Goal: Information Seeking & Learning: Find specific fact

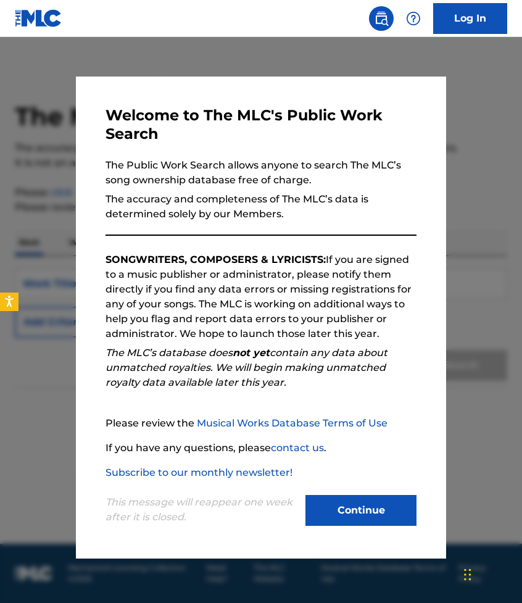
click at [346, 513] on button "Continue" at bounding box center [361, 510] width 111 height 31
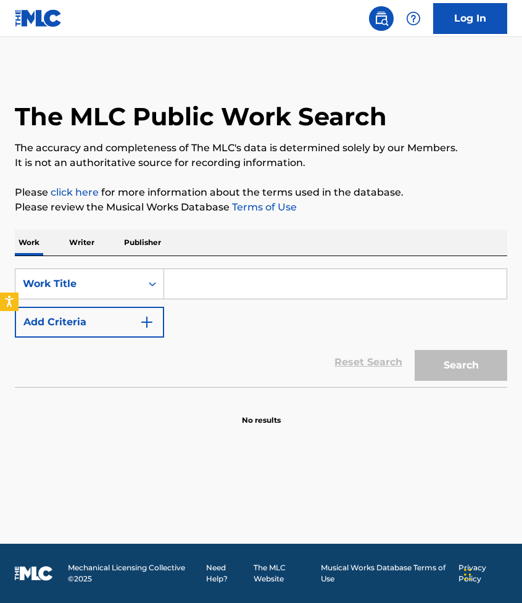
click at [191, 286] on input "Search Form" at bounding box center [335, 284] width 343 height 30
click at [147, 285] on icon "Search Form" at bounding box center [152, 284] width 12 height 12
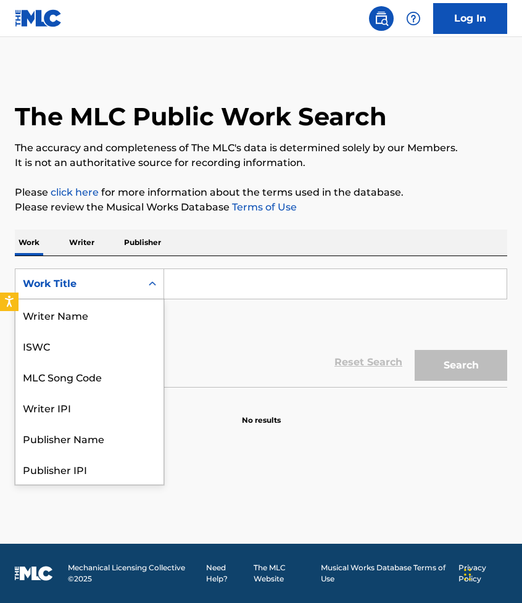
scroll to position [62, 0]
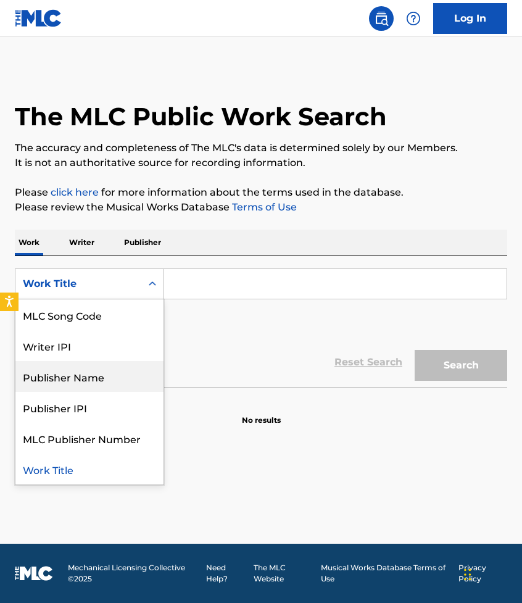
click at [123, 380] on div "Publisher Name" at bounding box center [89, 376] width 148 height 31
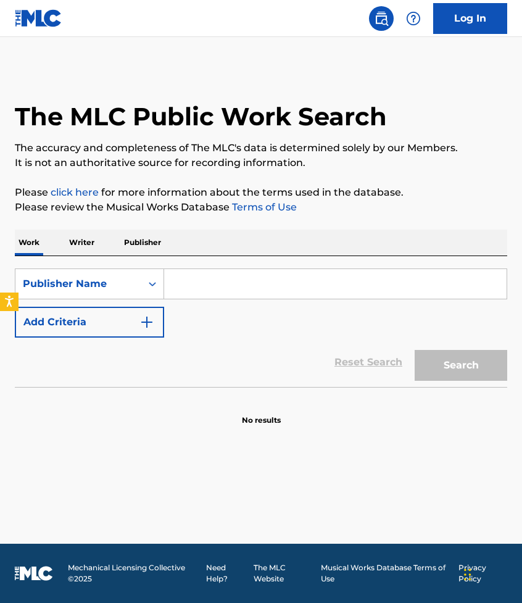
click at [216, 283] on input "Search Form" at bounding box center [335, 284] width 343 height 30
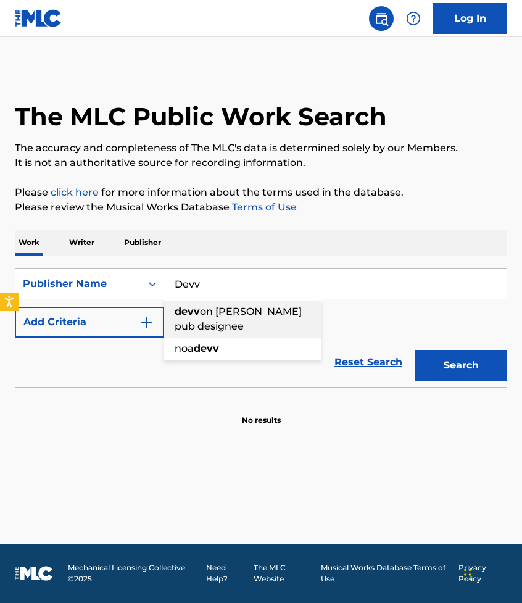
click at [222, 313] on span "on [PERSON_NAME] pub designee" at bounding box center [238, 319] width 127 height 27
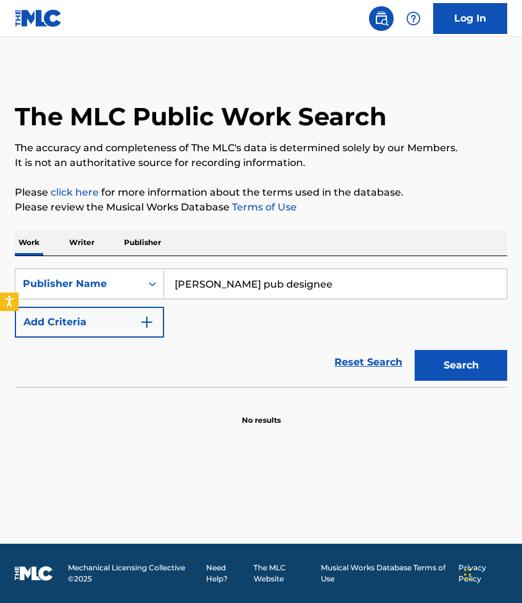
click at [435, 367] on button "Search" at bounding box center [461, 365] width 93 height 31
click at [401, 286] on input "[PERSON_NAME] pub designee" at bounding box center [335, 284] width 343 height 30
type input "[PERSON_NAME]"
click at [415, 350] on button "Search" at bounding box center [461, 365] width 93 height 31
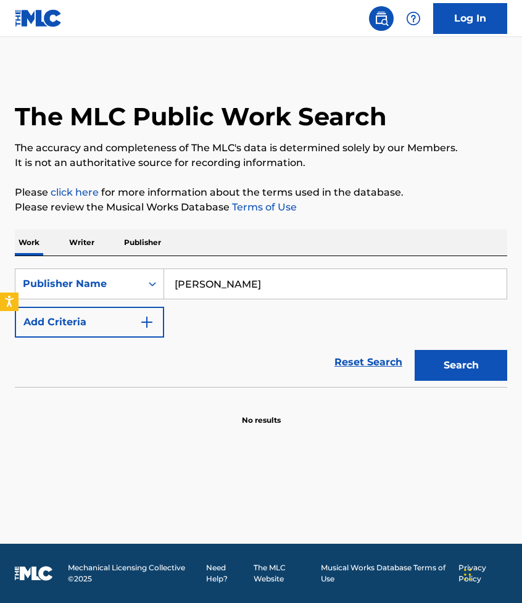
click at [84, 236] on p "Writer" at bounding box center [81, 243] width 33 height 26
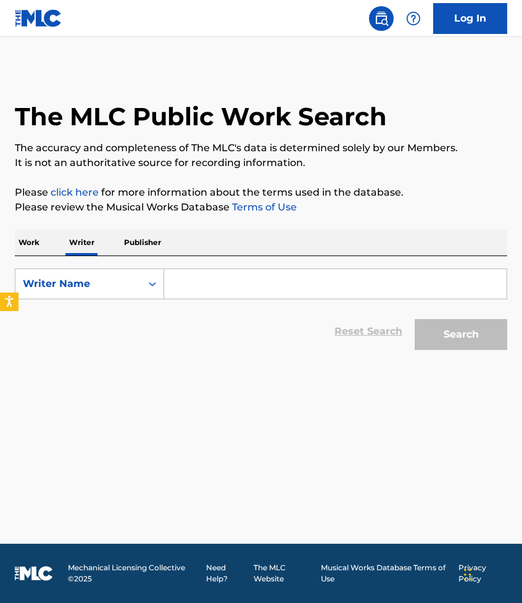
click at [258, 274] on input "Search Form" at bounding box center [335, 284] width 343 height 30
click at [162, 243] on p "Publisher" at bounding box center [142, 243] width 44 height 26
click at [208, 282] on input "Search Form" at bounding box center [335, 284] width 343 height 30
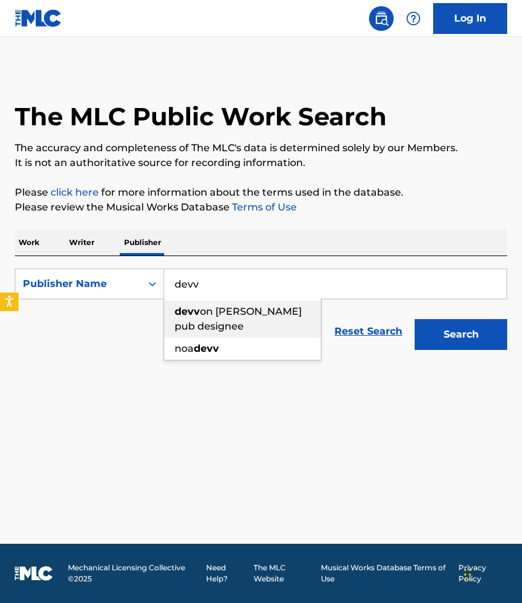
click at [191, 319] on div "devv on [PERSON_NAME] pub designee" at bounding box center [242, 319] width 157 height 37
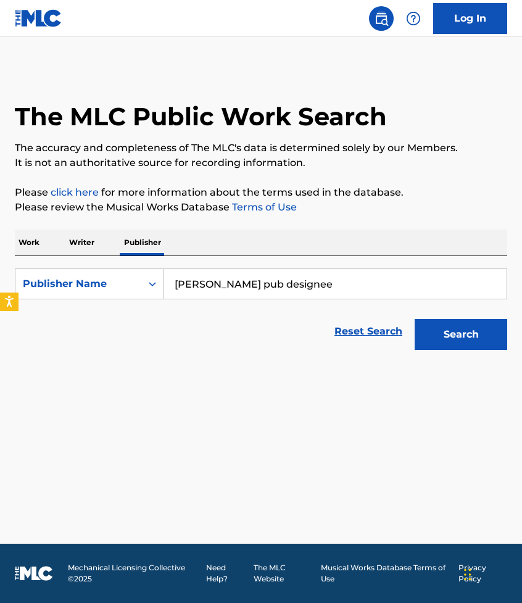
click at [443, 325] on button "Search" at bounding box center [461, 334] width 93 height 31
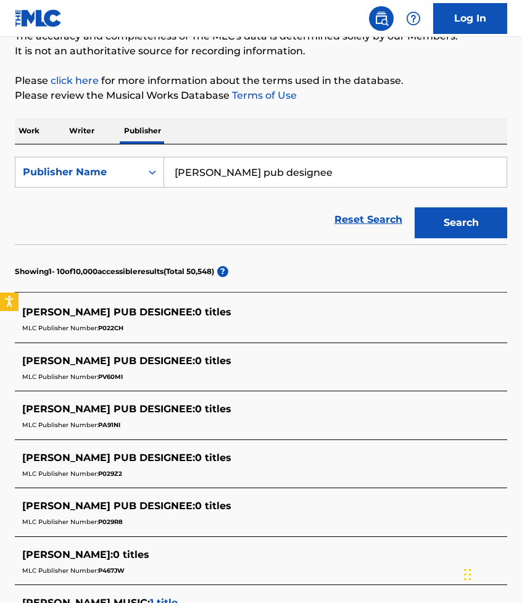
scroll to position [116, 0]
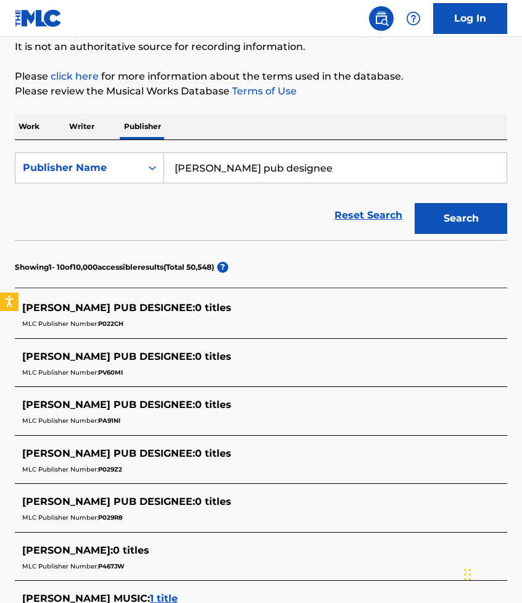
click at [107, 311] on span "[PERSON_NAME] PUB DESIGNEE :" at bounding box center [108, 308] width 173 height 12
click at [165, 299] on div "[PERSON_NAME] PUB DESIGNEE : 0 titles MLC Publisher Number: P022CH" at bounding box center [261, 317] width 493 height 44
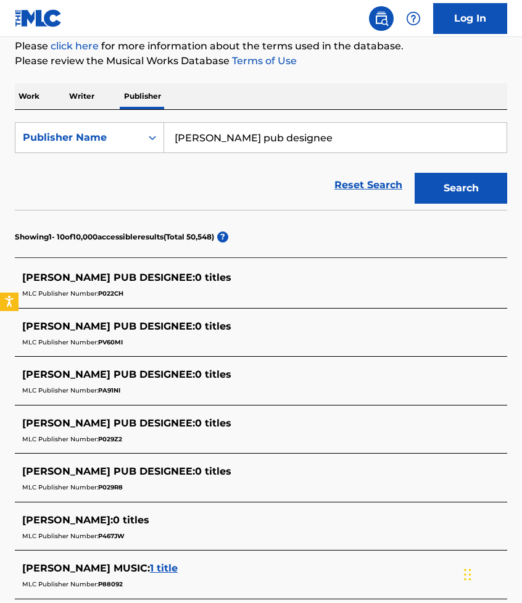
scroll to position [79, 0]
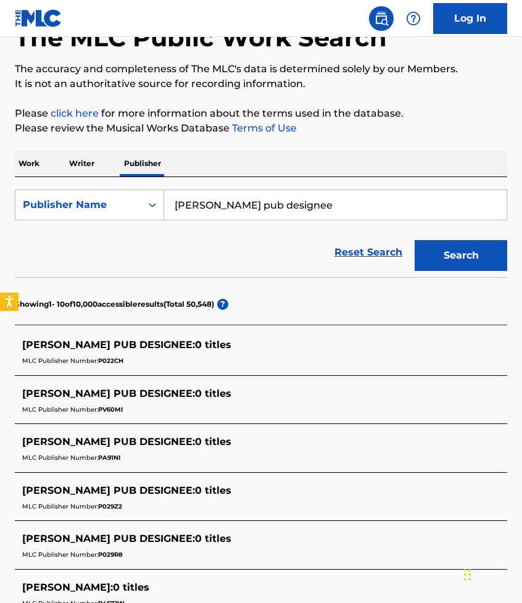
click at [331, 199] on input "[PERSON_NAME] pub designee" at bounding box center [335, 205] width 343 height 30
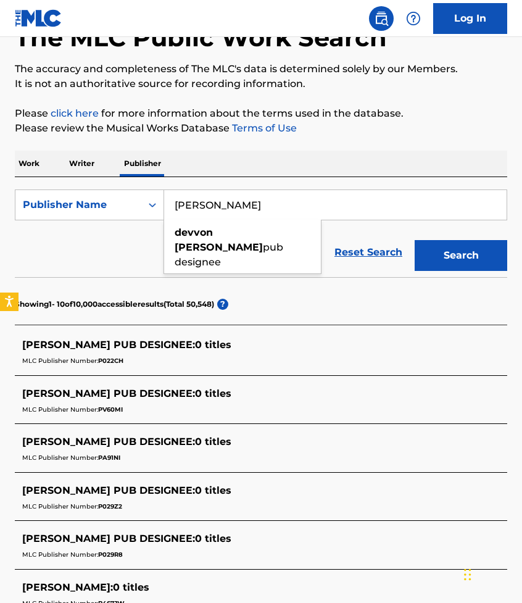
click at [415, 240] on button "Search" at bounding box center [461, 255] width 93 height 31
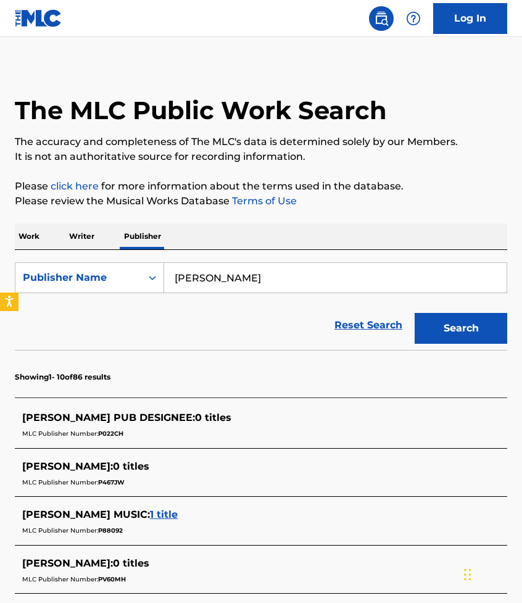
scroll to position [0, 0]
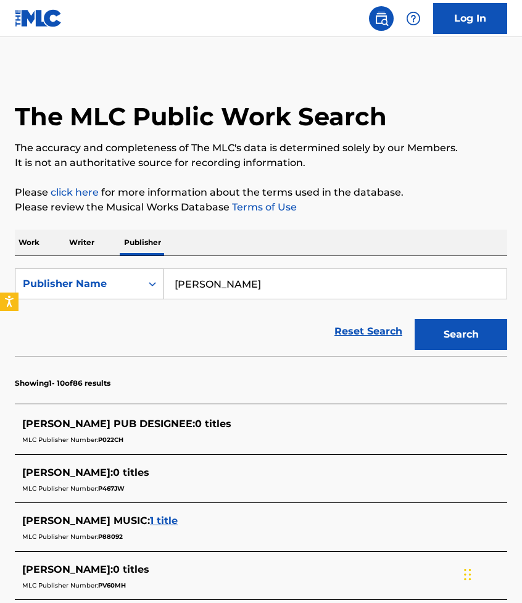
click at [156, 283] on icon "Search Form" at bounding box center [152, 284] width 12 height 12
click at [258, 279] on input "[PERSON_NAME]" at bounding box center [335, 284] width 343 height 30
type input "d"
type input "they."
click at [415, 319] on button "Search" at bounding box center [461, 334] width 93 height 31
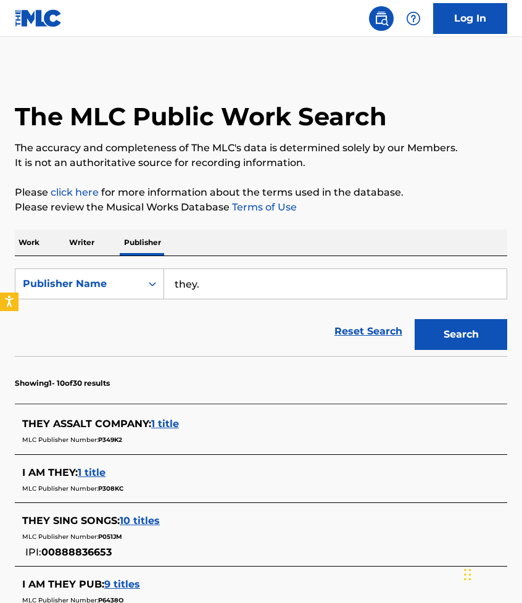
click at [77, 248] on p "Writer" at bounding box center [81, 243] width 33 height 26
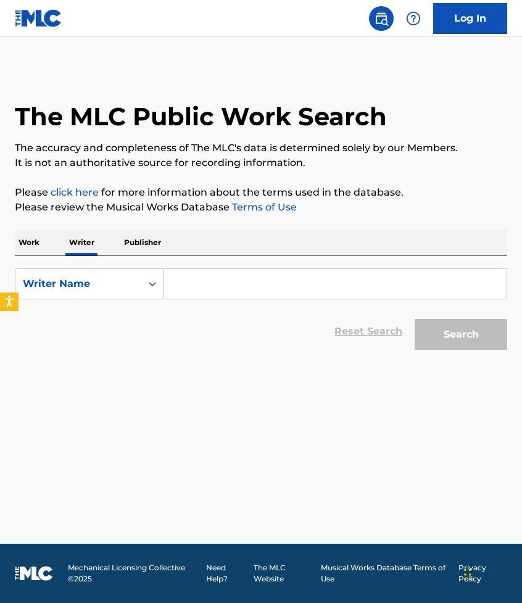
click at [39, 252] on p "Work" at bounding box center [29, 243] width 28 height 26
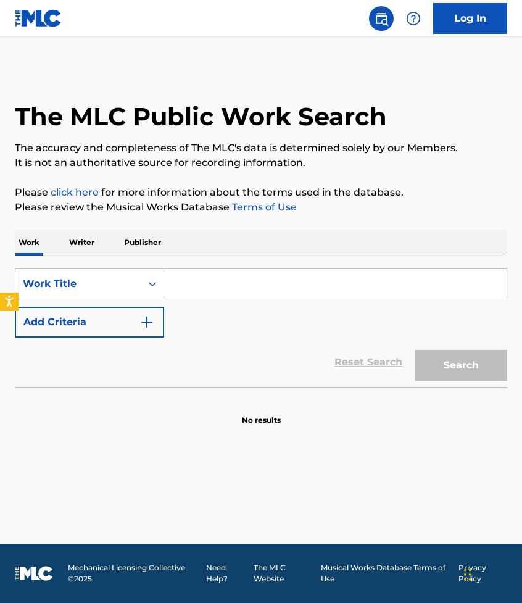
click at [154, 321] on button "Add Criteria" at bounding box center [89, 322] width 149 height 31
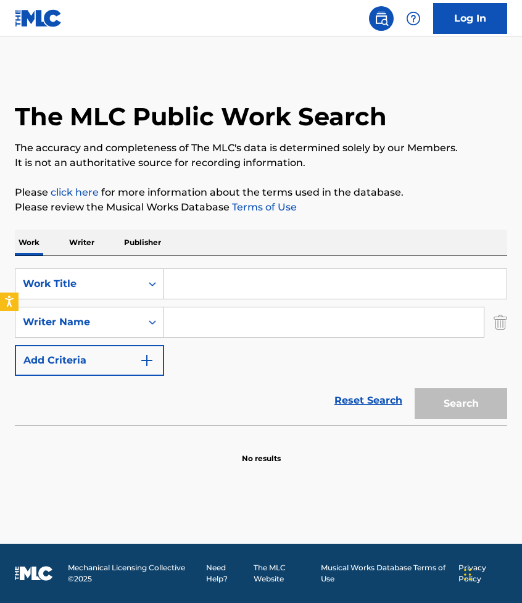
click at [209, 319] on input "Search Form" at bounding box center [324, 323] width 320 height 30
type input "r"
type input "they."
click at [222, 290] on input "Search Form" at bounding box center [335, 284] width 343 height 30
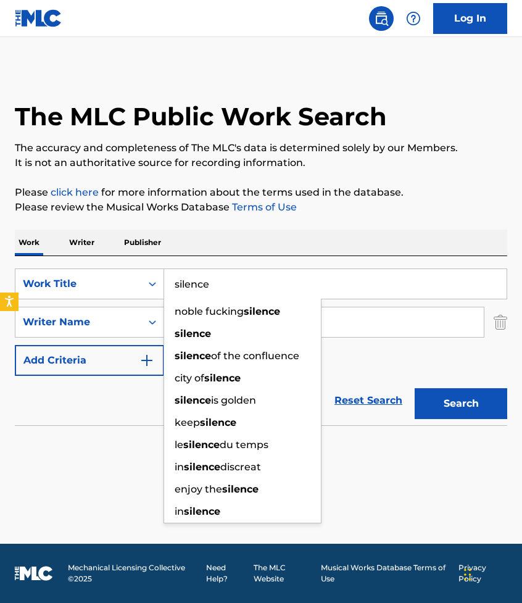
type input "silence"
click at [415, 388] on button "Search" at bounding box center [461, 403] width 93 height 31
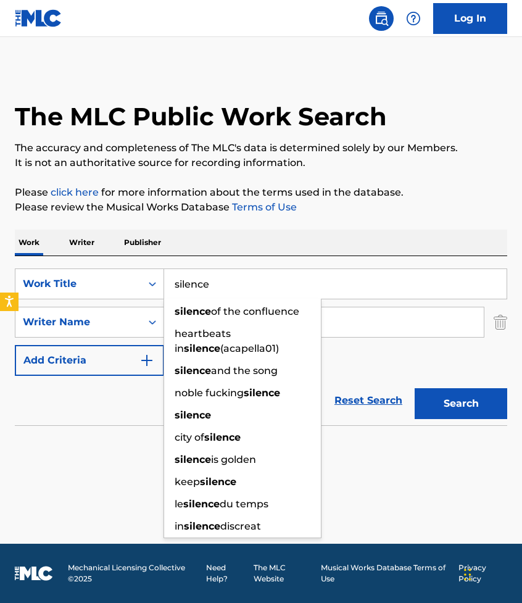
click at [145, 245] on p "Publisher" at bounding box center [142, 243] width 44 height 26
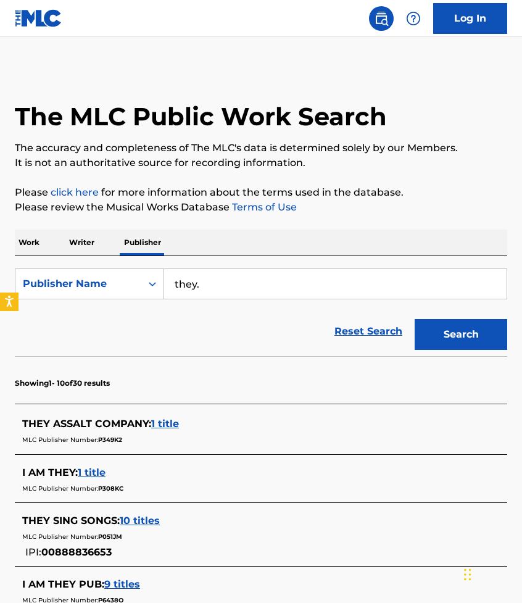
click at [220, 290] on input "they." at bounding box center [335, 284] width 343 height 30
type input "t"
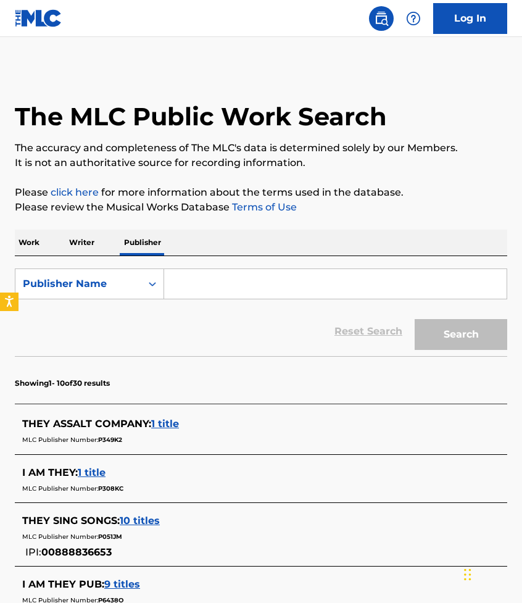
paste input "Island Records"
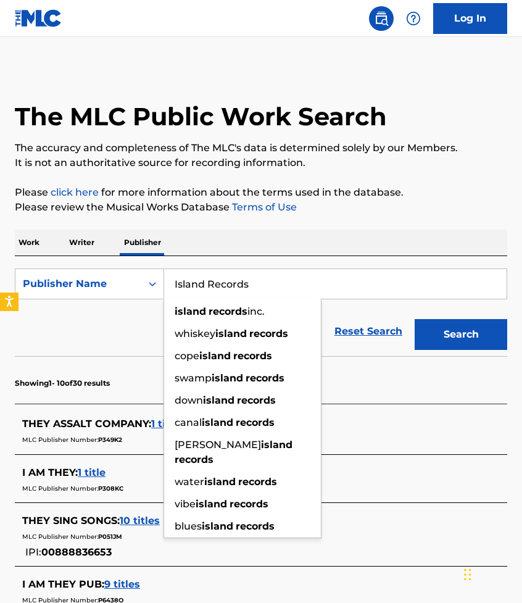
type input "Island Records"
click at [415, 319] on button "Search" at bounding box center [461, 334] width 93 height 31
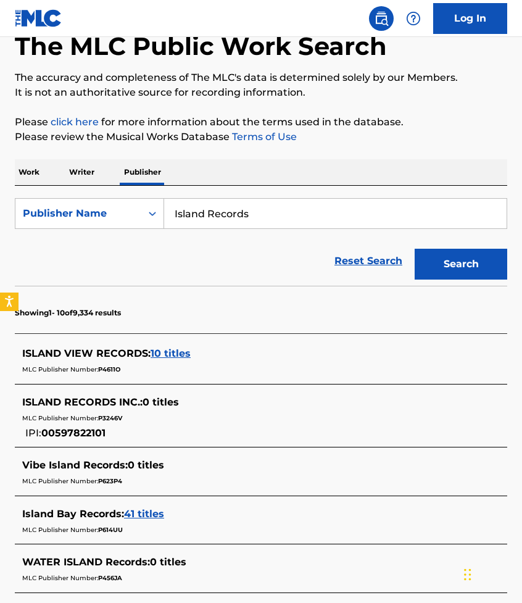
scroll to position [73, 0]
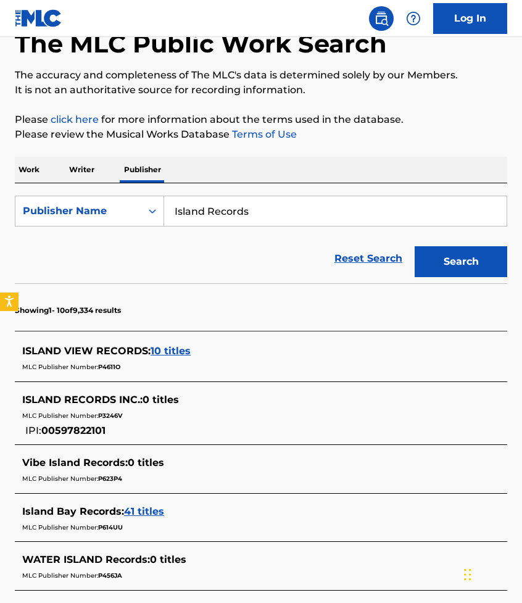
click at [166, 351] on span "10 titles" at bounding box center [171, 351] width 40 height 12
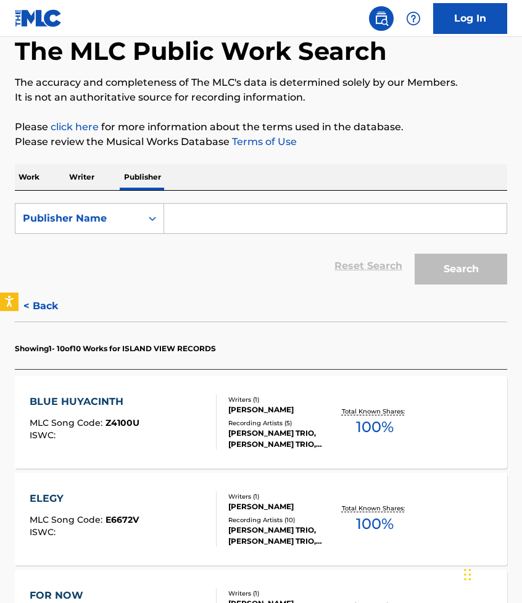
scroll to position [28, 0]
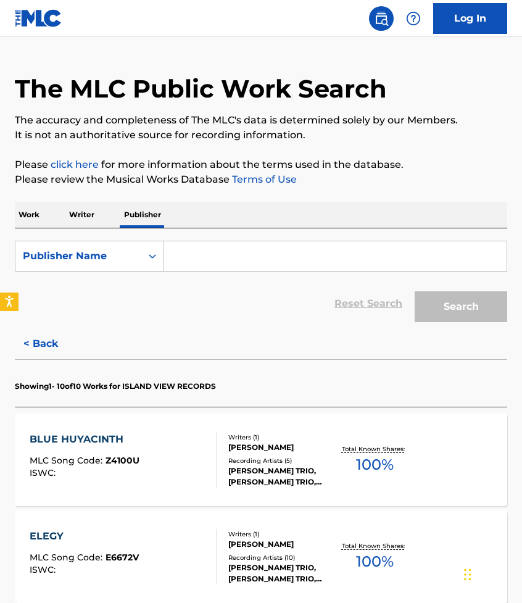
click at [86, 211] on p "Writer" at bounding box center [81, 215] width 33 height 26
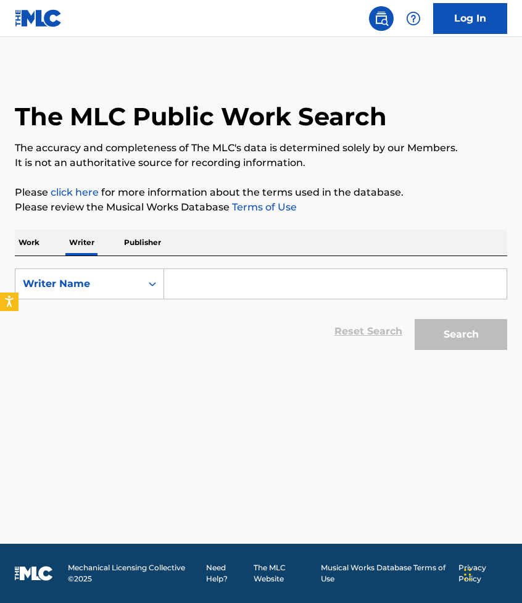
click at [200, 293] on input "Search Form" at bounding box center [335, 284] width 343 height 30
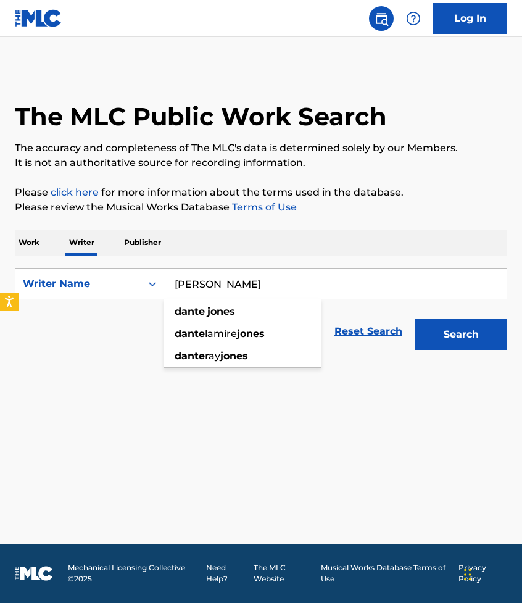
type input "[PERSON_NAME]"
click at [415, 319] on button "Search" at bounding box center [461, 334] width 93 height 31
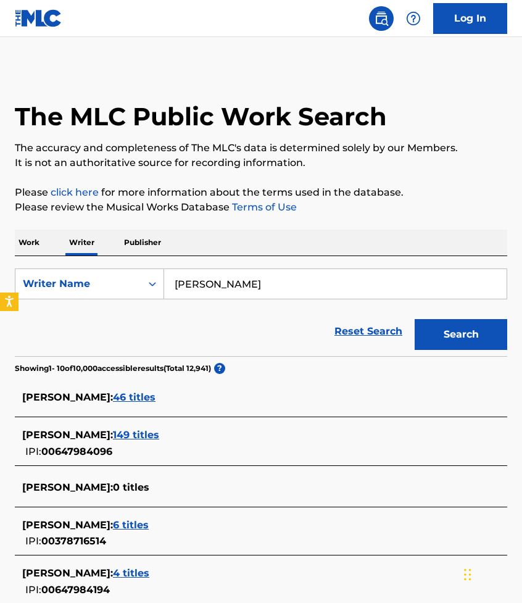
click at [124, 400] on span "46 titles" at bounding box center [134, 398] width 43 height 12
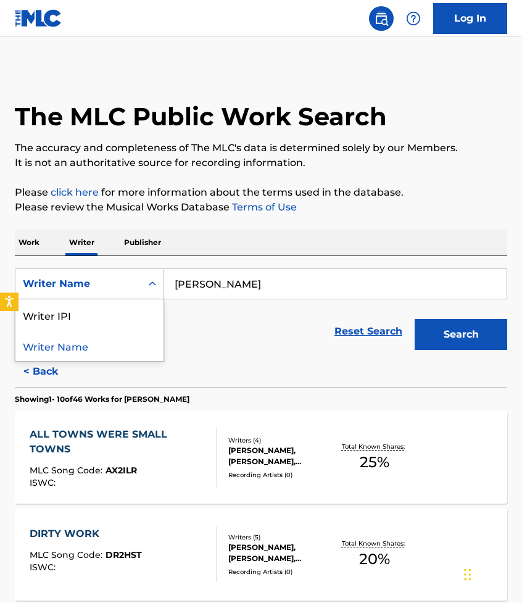
click at [141, 291] on div "Search Form" at bounding box center [152, 284] width 22 height 22
click at [38, 245] on p "Work" at bounding box center [29, 243] width 28 height 26
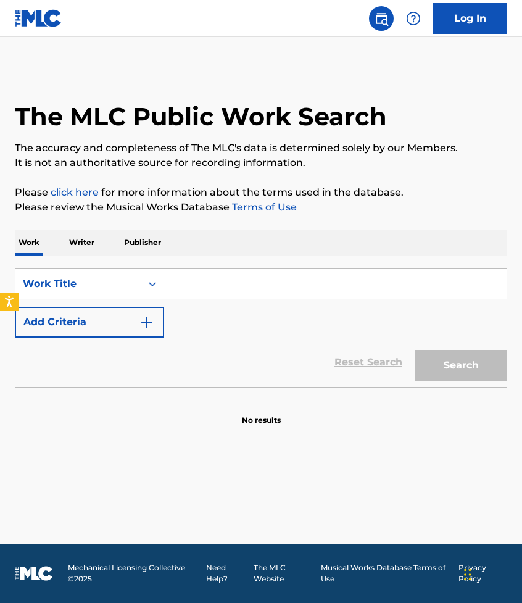
click at [177, 290] on input "Search Form" at bounding box center [335, 284] width 343 height 30
click at [140, 318] on img "Search Form" at bounding box center [147, 322] width 15 height 15
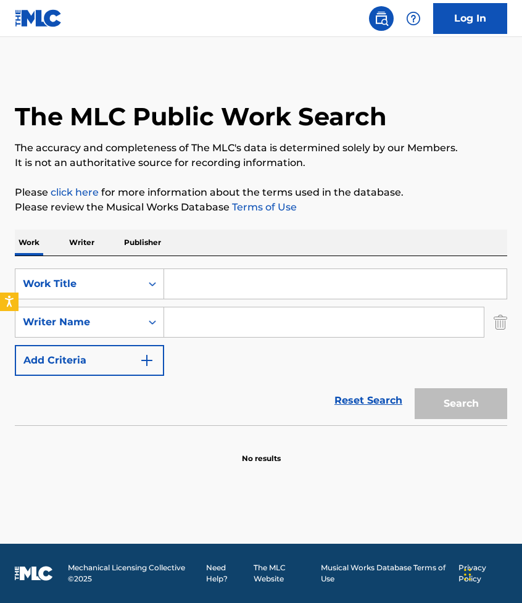
click at [204, 328] on input "Search Form" at bounding box center [324, 323] width 320 height 30
type input "[PERSON_NAME]"
click at [208, 293] on input "Search Form" at bounding box center [335, 284] width 343 height 30
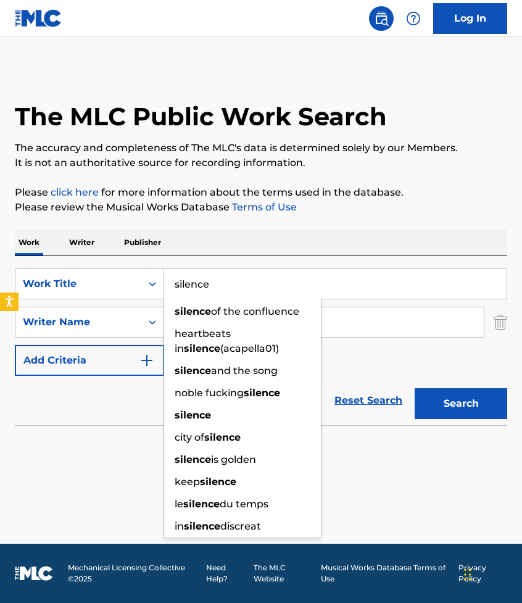
type input "silence"
click at [415, 388] on button "Search" at bounding box center [461, 403] width 93 height 31
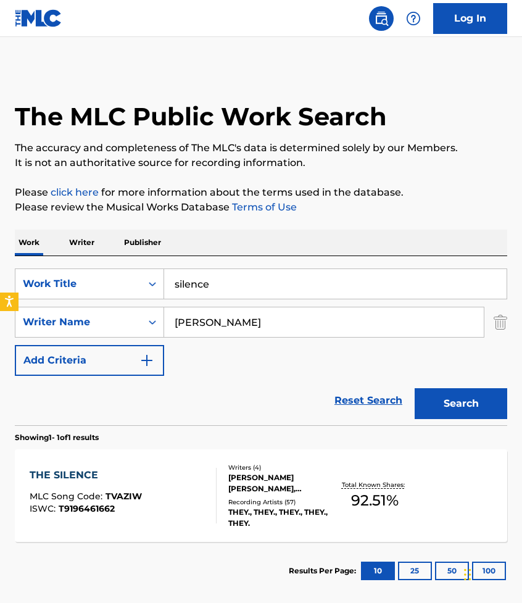
click at [85, 474] on div "THE SILENCE" at bounding box center [86, 475] width 112 height 15
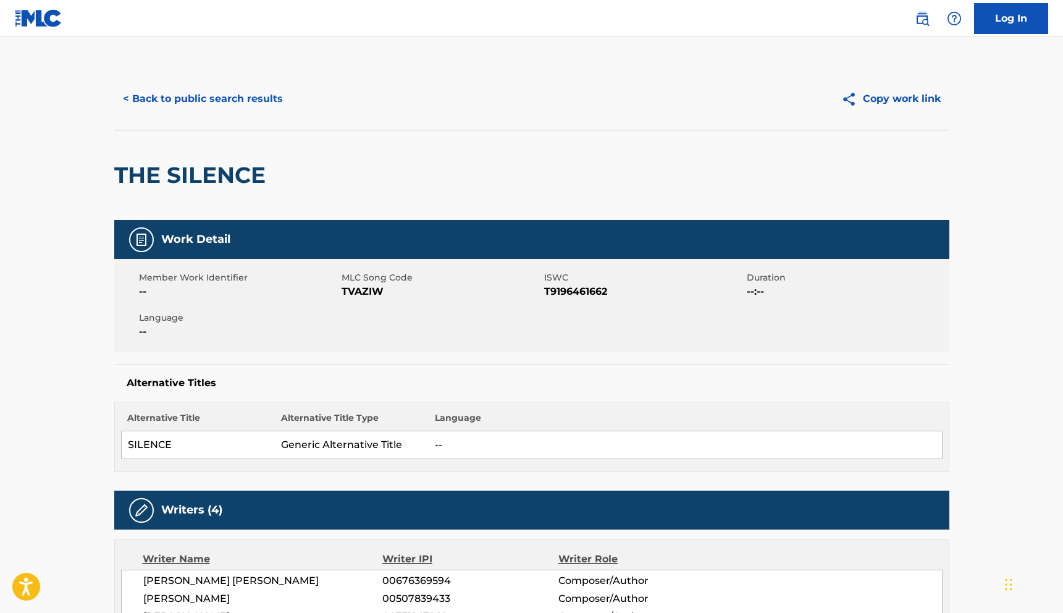
click at [442, 529] on div "Writers (4) Writer Name Writer IPI Writer Role [PERSON_NAME] [PERSON_NAME] 0067…" at bounding box center [531, 574] width 835 height 168
click at [522, 542] on div "Writer Name Writer IPI Writer Role [PERSON_NAME] [PERSON_NAME] 00676369594 Comp…" at bounding box center [531, 599] width 835 height 120
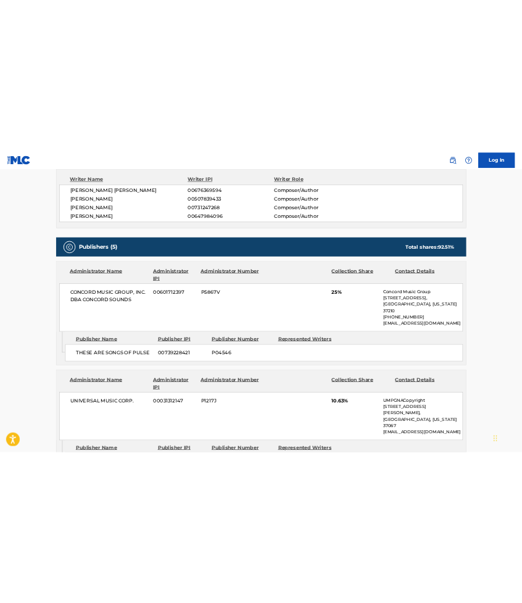
scroll to position [505, 0]
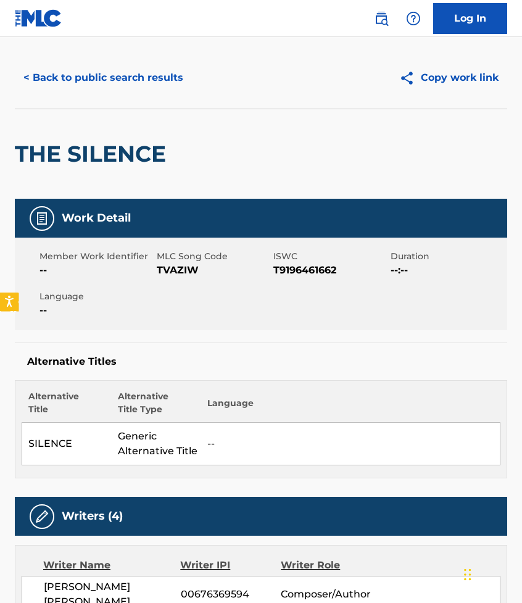
scroll to position [0, 0]
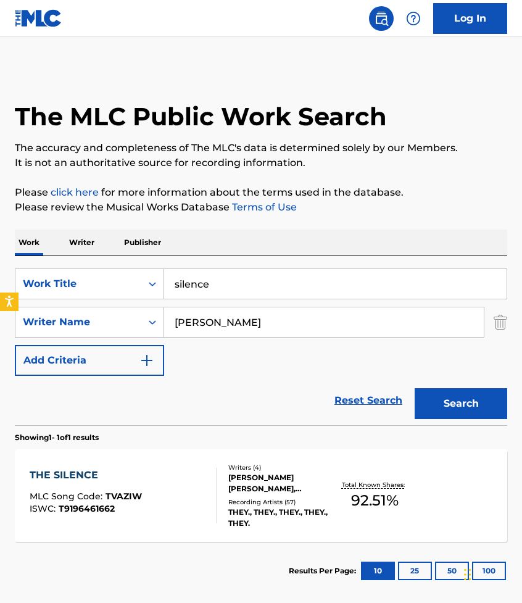
click at [251, 325] on input "[PERSON_NAME]" at bounding box center [324, 323] width 320 height 30
click at [246, 301] on div "SearchWithCriteriad19a5779-b73b-4075-9e41-166e0a2835bf Work Title silence Searc…" at bounding box center [261, 322] width 493 height 107
click at [241, 291] on input "silence" at bounding box center [335, 284] width 343 height 30
type input "s"
type input "[PERSON_NAME]'s creek"
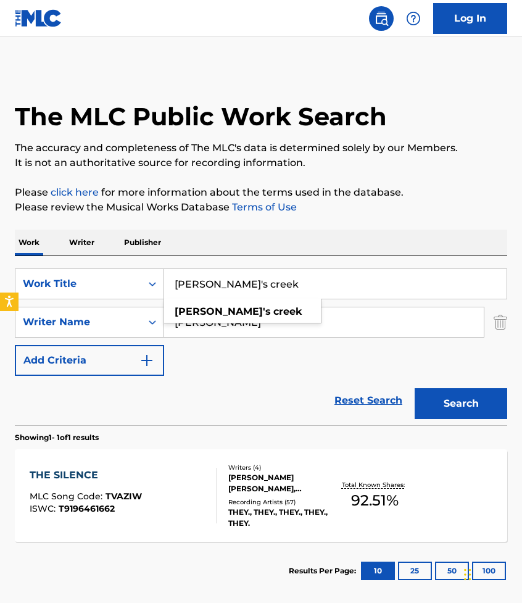
click at [415, 388] on button "Search" at bounding box center [461, 403] width 93 height 31
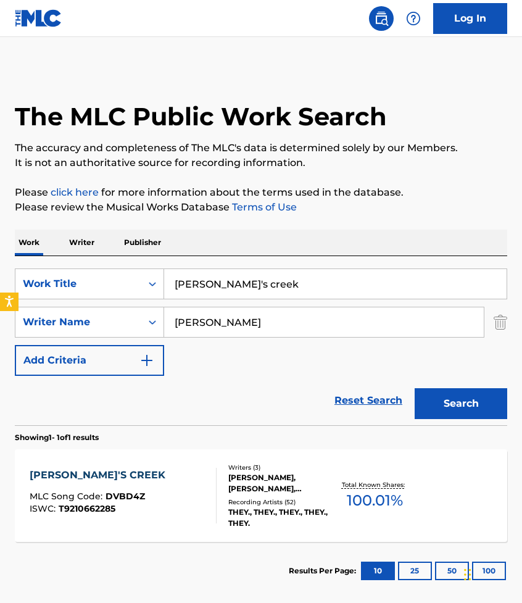
click at [75, 479] on div "[PERSON_NAME]'S CREEK" at bounding box center [101, 475] width 142 height 15
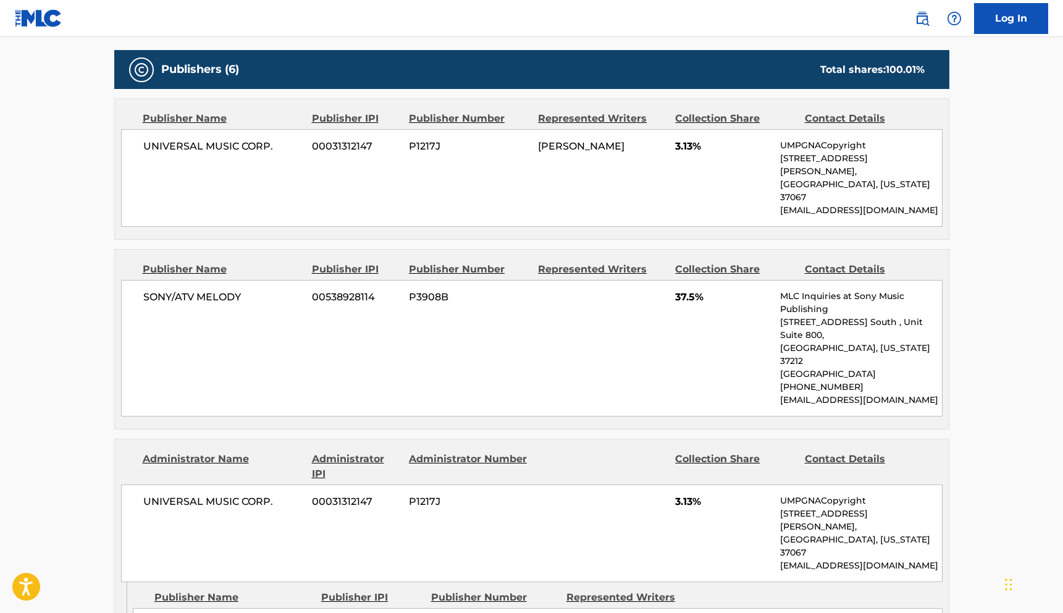
scroll to position [554, 0]
